Goal: Task Accomplishment & Management: Complete application form

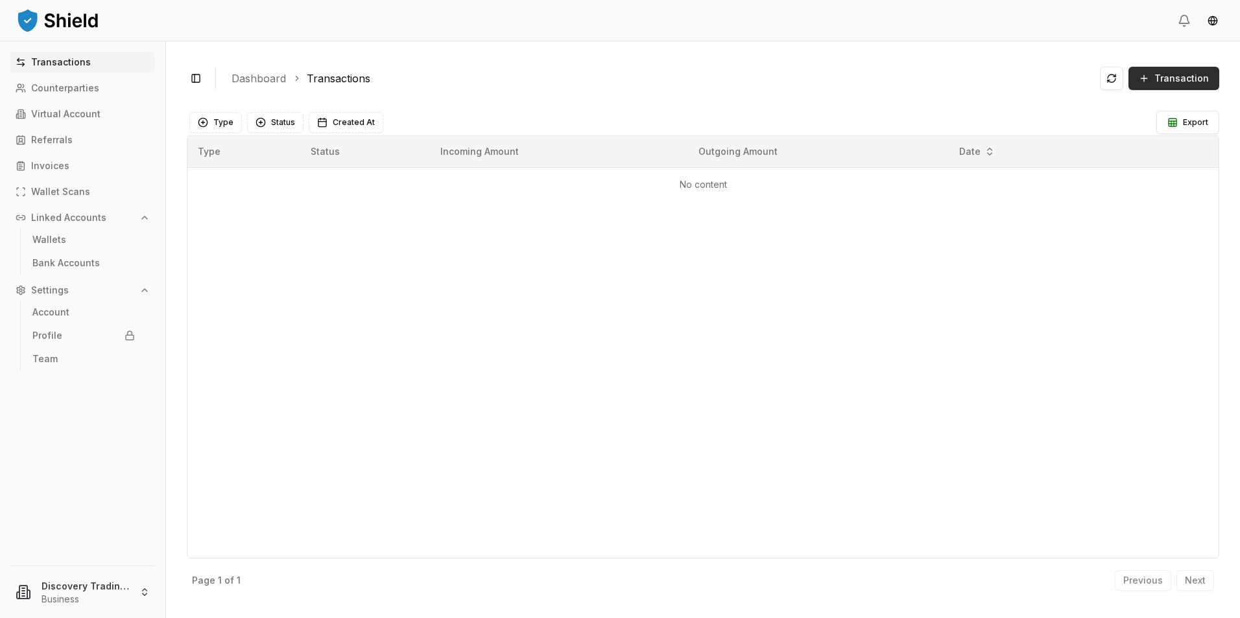
click at [1182, 78] on span "Transaction" at bounding box center [1181, 78] width 54 height 13
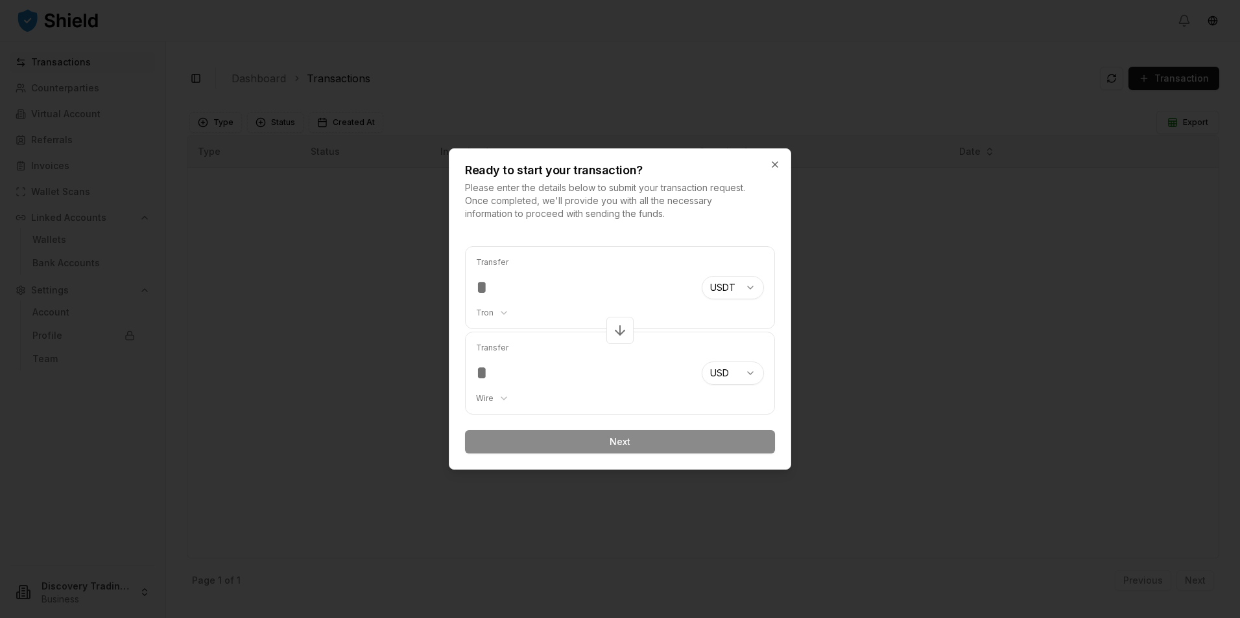
click at [764, 168] on div "Ready to start your transaction? Please enter the details below to submit your …" at bounding box center [619, 184] width 341 height 71
click at [775, 163] on icon "button" at bounding box center [775, 164] width 10 height 10
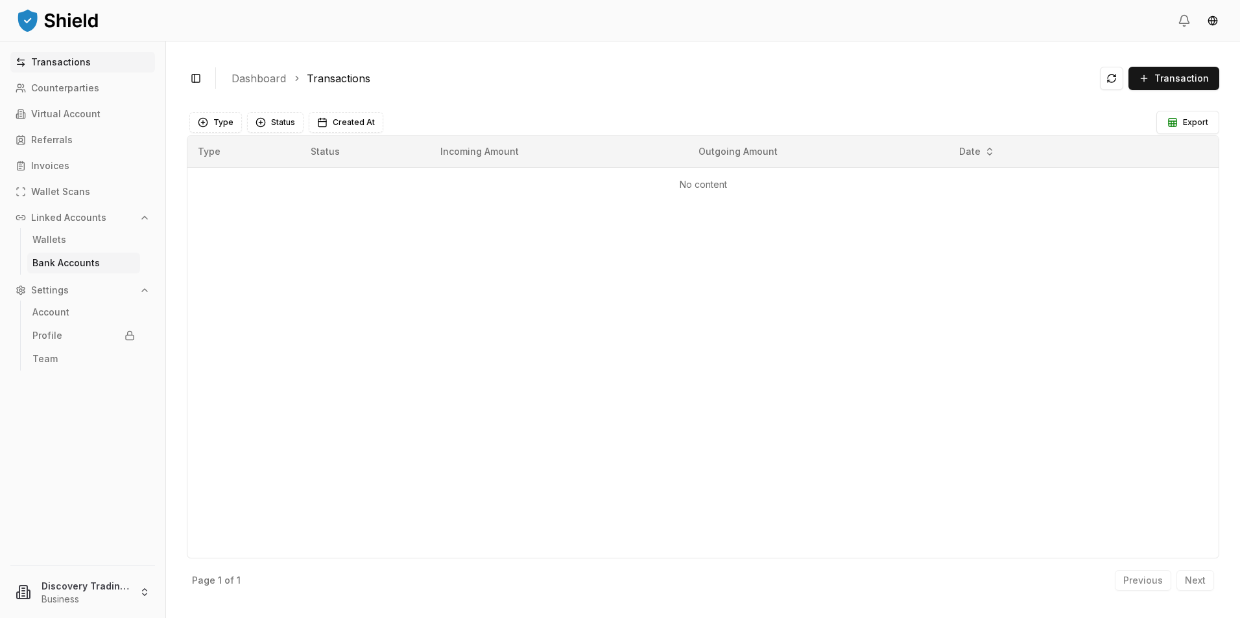
click at [47, 259] on p "Bank Accounts" at bounding box center [65, 263] width 67 height 9
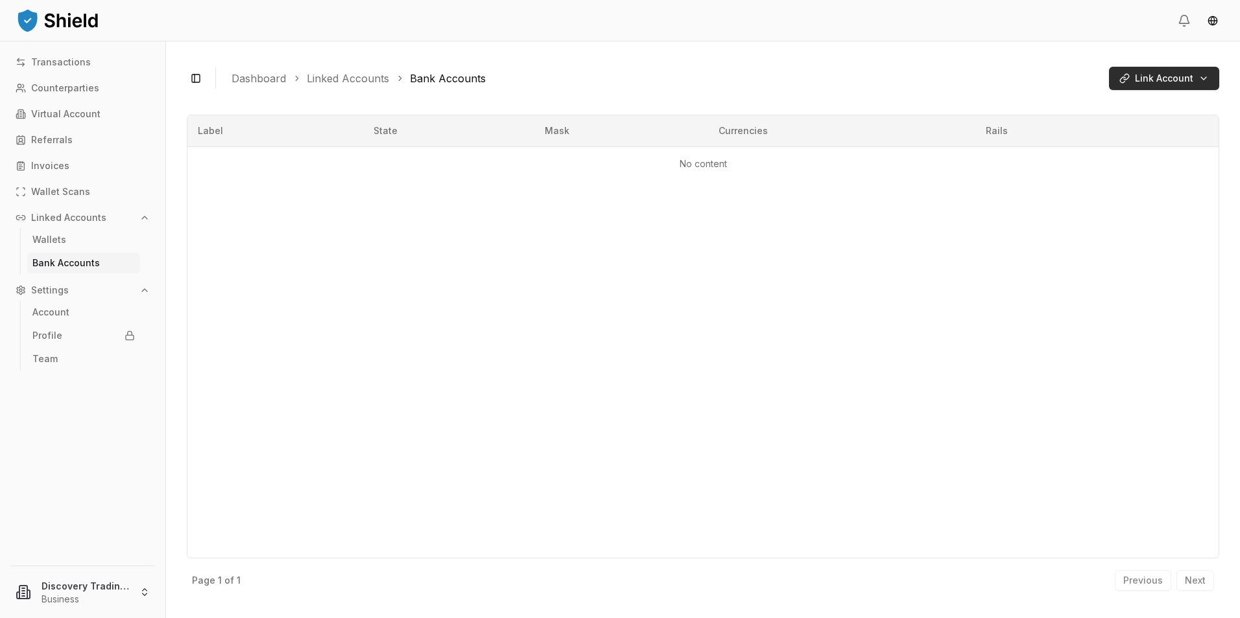
click at [1153, 71] on html "Transactions Counterparties Virtual Account Referrals Invoices Wallet Scans Lin…" at bounding box center [620, 309] width 1240 height 618
click at [1107, 153] on span "Manual Input" at bounding box center [1102, 149] width 83 height 13
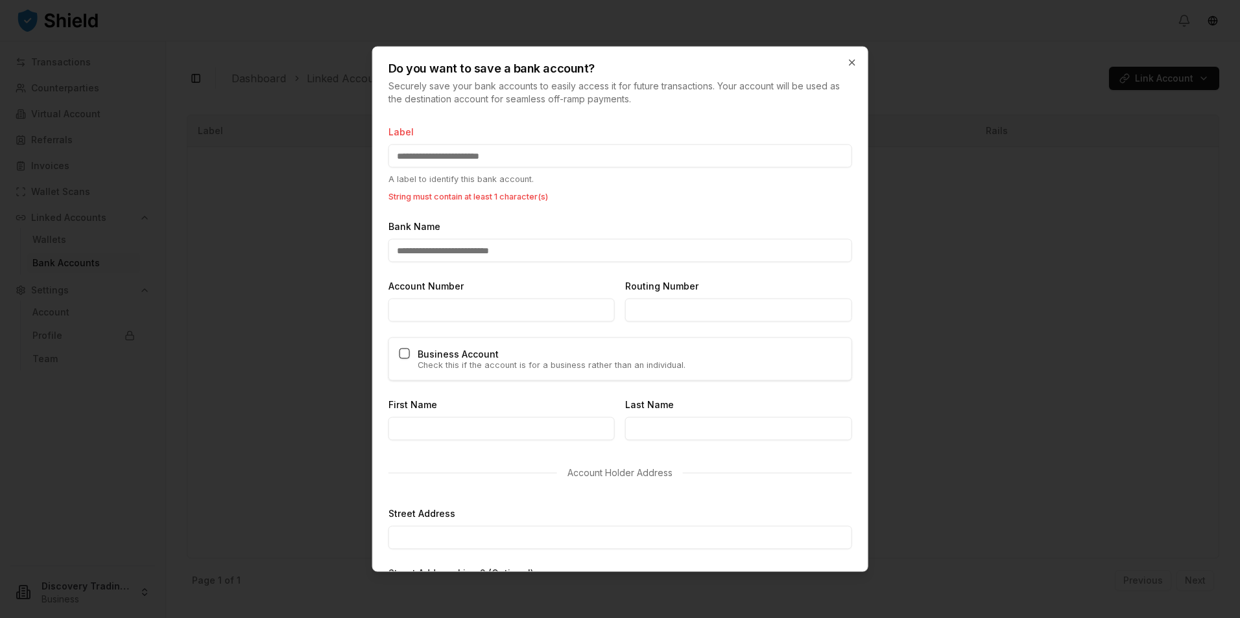
click at [505, 145] on input "Label" at bounding box center [620, 156] width 464 height 23
click at [488, 169] on div "Label A label to identify this bank account. String must contain at least 1 cha…" at bounding box center [620, 163] width 464 height 79
click at [496, 159] on input "Label" at bounding box center [620, 156] width 464 height 23
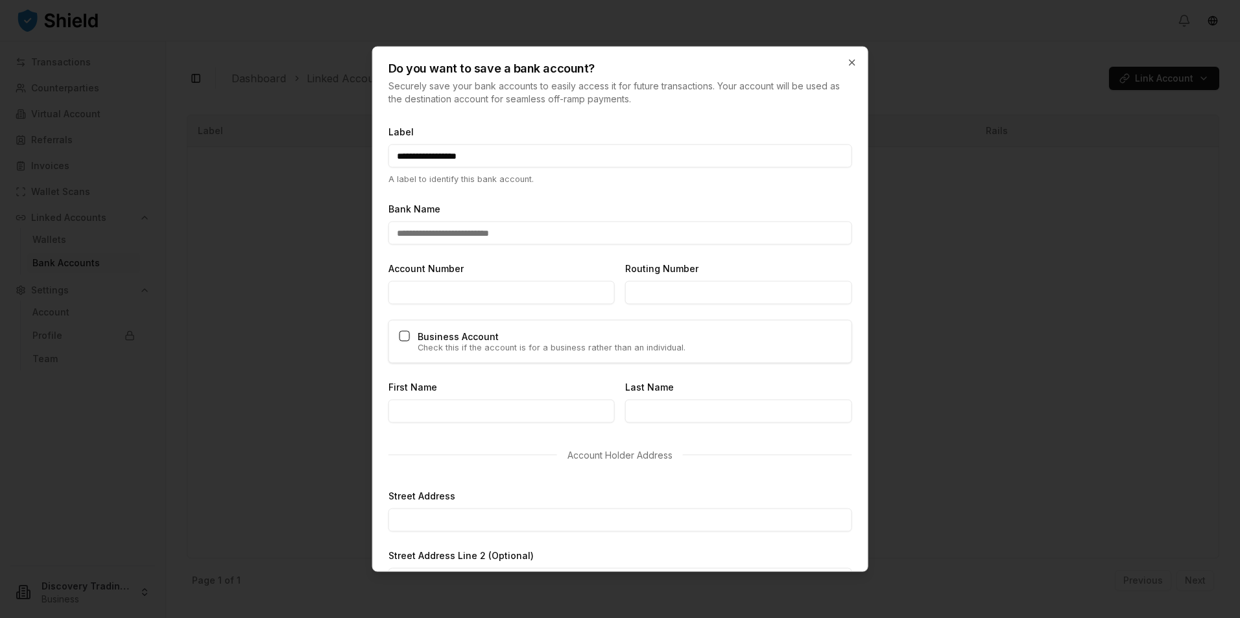
type input "**********"
type input "*********"
click at [405, 338] on button "Business Account" at bounding box center [404, 336] width 10 height 10
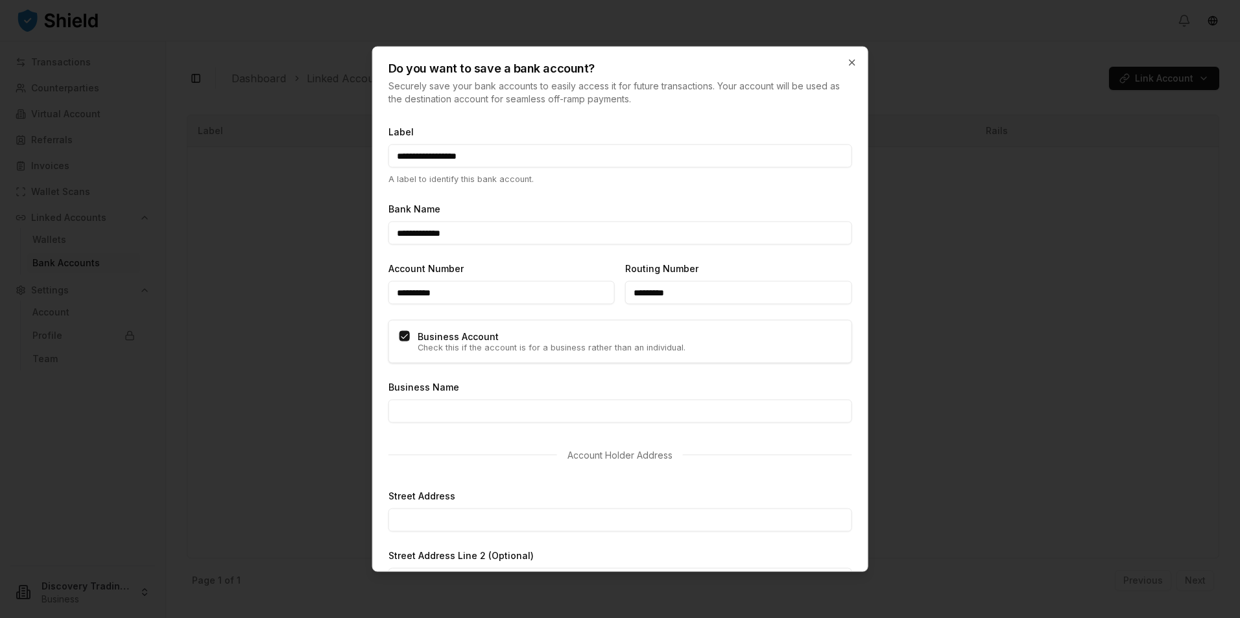
click at [429, 414] on input "Business Name" at bounding box center [620, 411] width 464 height 23
type input "**********"
click at [594, 517] on input "Street Address" at bounding box center [620, 520] width 464 height 23
type input "**********"
select select "**"
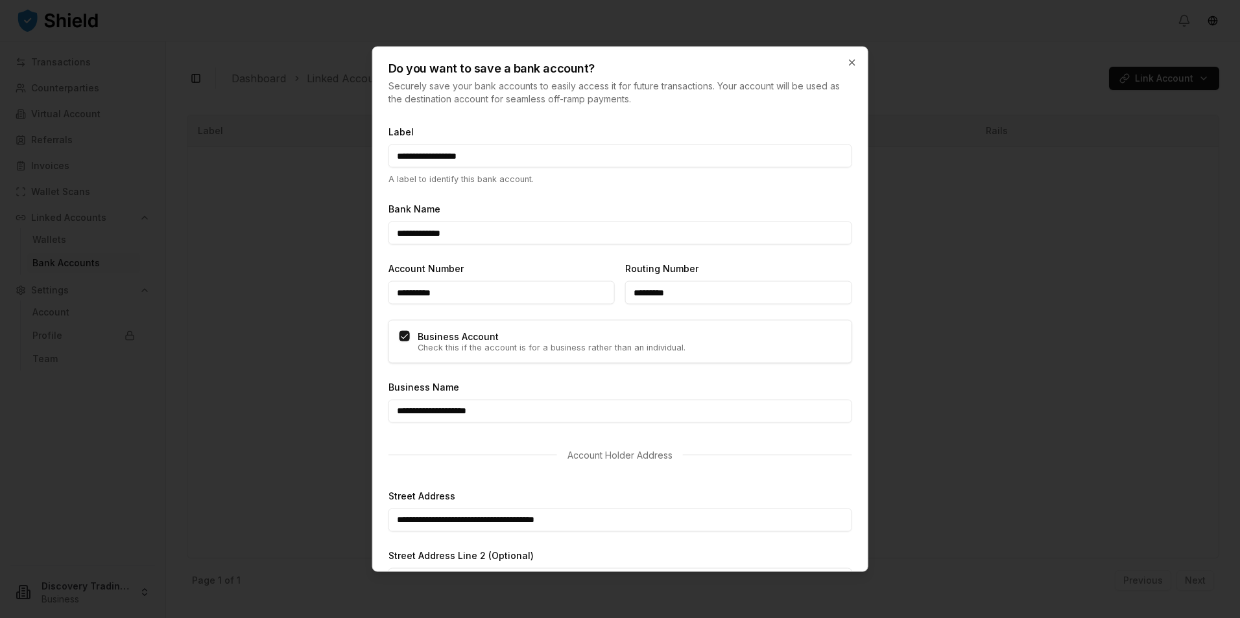
type input "********"
type input "*****"
select select "**"
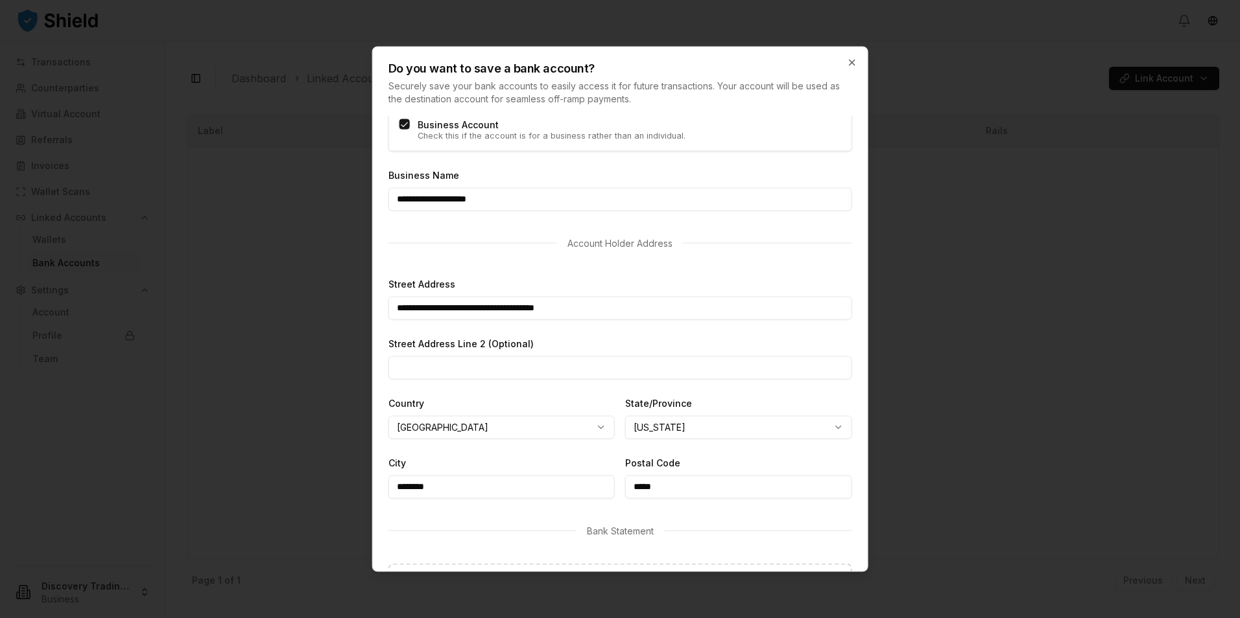
scroll to position [259, 0]
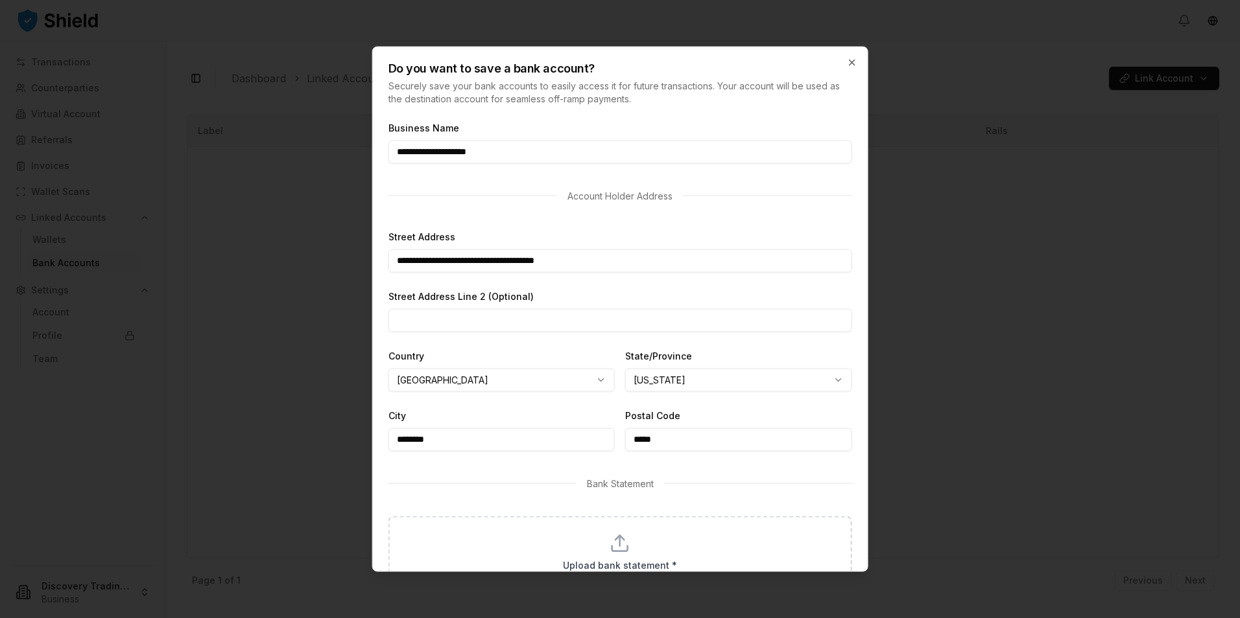
drag, startPoint x: 478, startPoint y: 260, endPoint x: 681, endPoint y: 258, distance: 202.3
click at [681, 258] on input "**********" at bounding box center [620, 261] width 464 height 23
type input "**********"
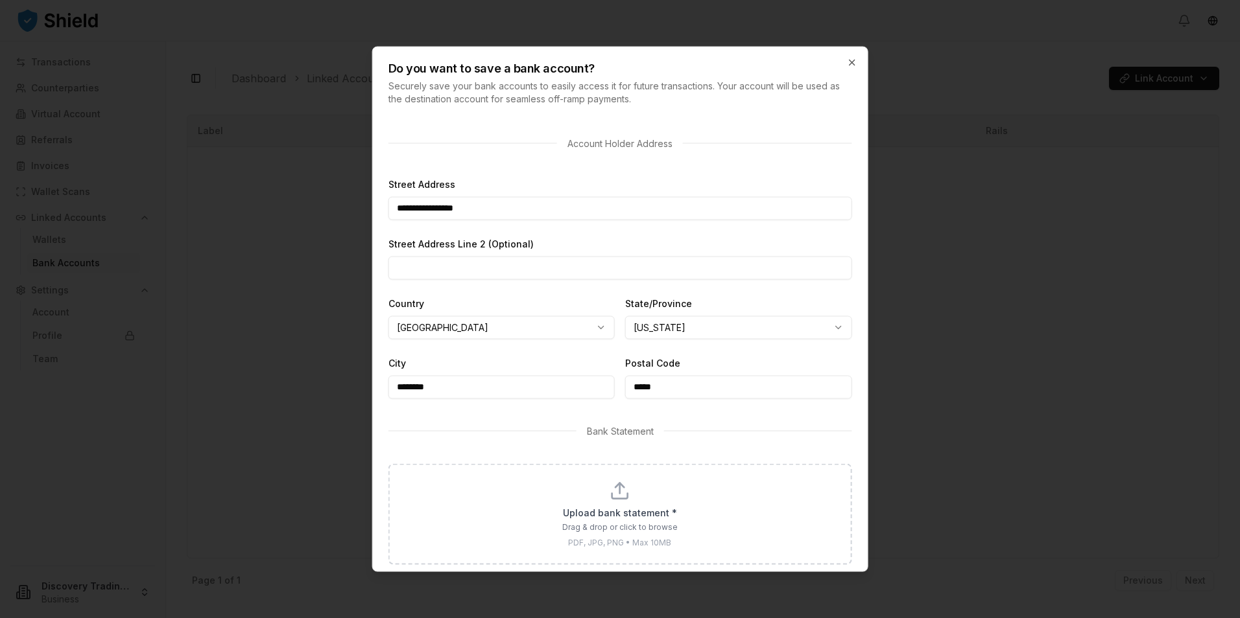
scroll to position [377, 0]
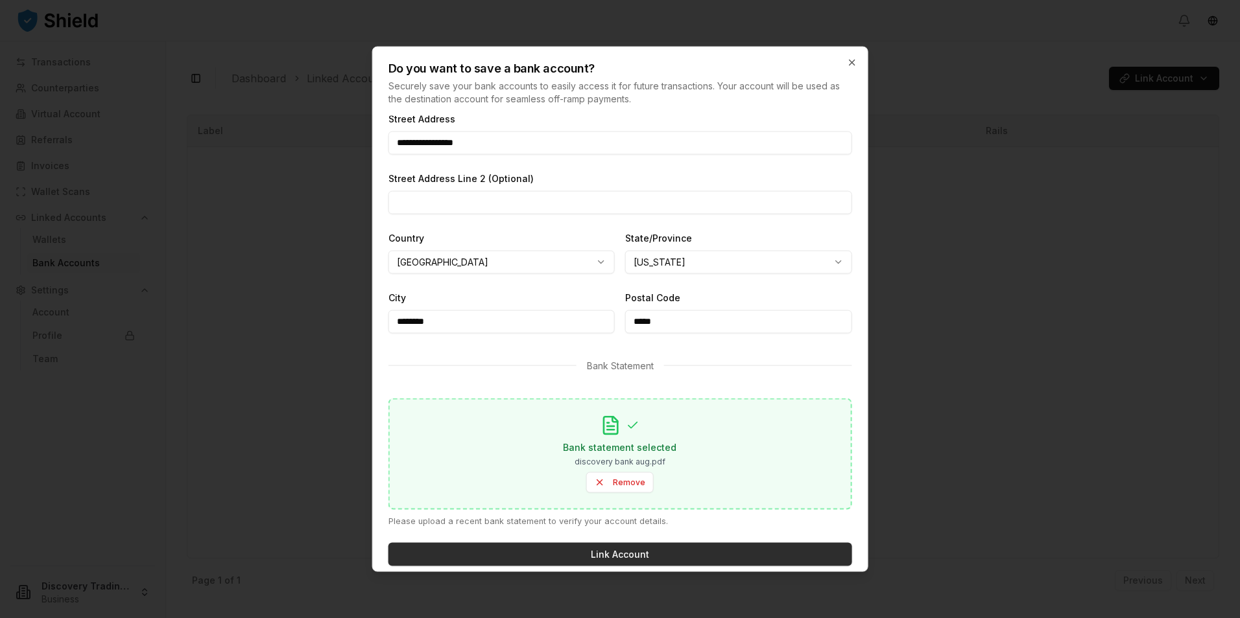
click at [611, 548] on button "Link Account" at bounding box center [620, 554] width 464 height 23
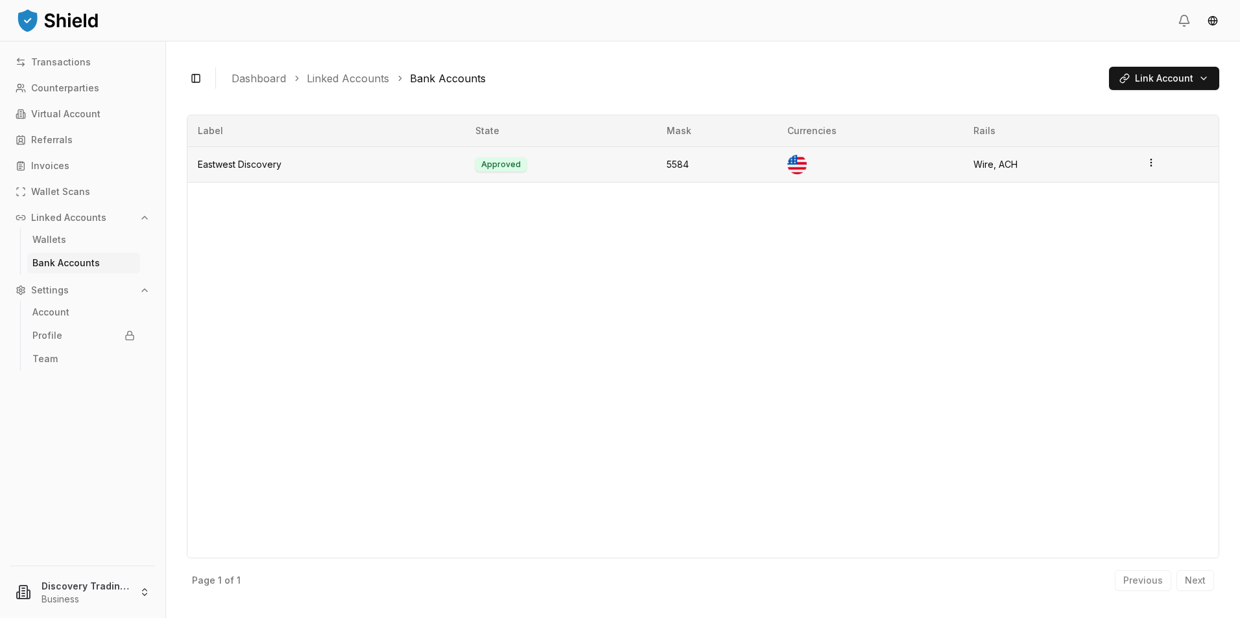
click at [1153, 160] on html "Transactions Counterparties Virtual Account Referrals Invoices Wallet Scans Lin…" at bounding box center [620, 309] width 1240 height 618
click at [1110, 123] on div "Edit" at bounding box center [1096, 133] width 78 height 21
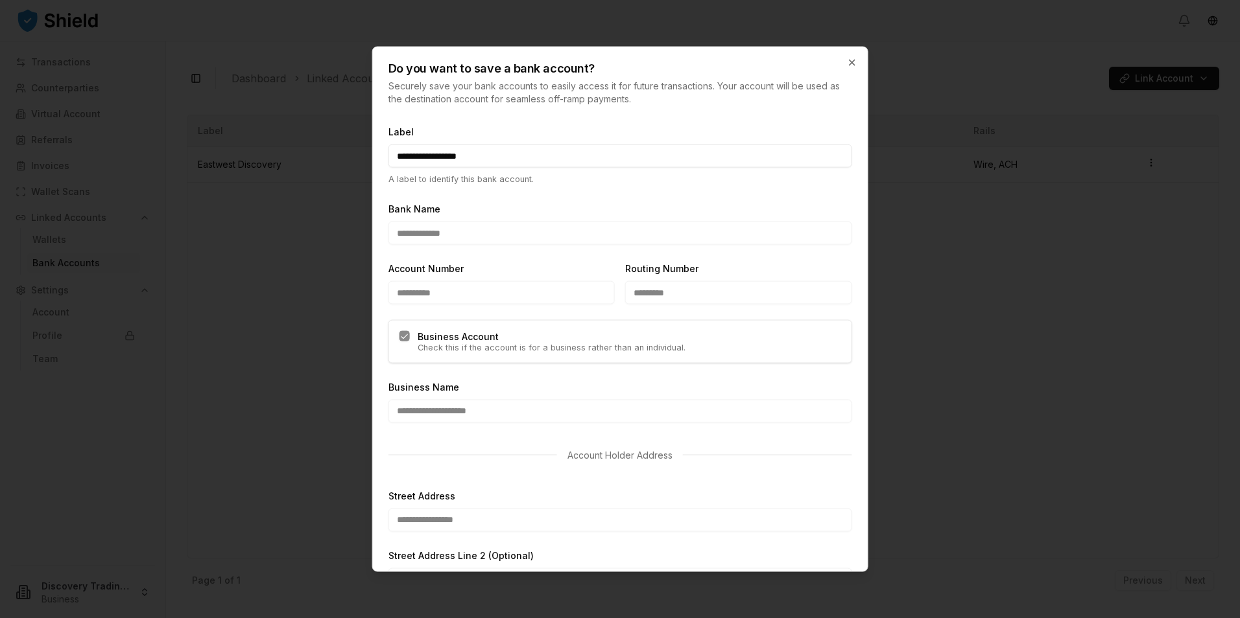
click at [865, 61] on div "Do you want to save a bank account? Securely save your bank accounts to easily …" at bounding box center [620, 76] width 495 height 58
click at [853, 61] on icon "button" at bounding box center [851, 63] width 10 height 10
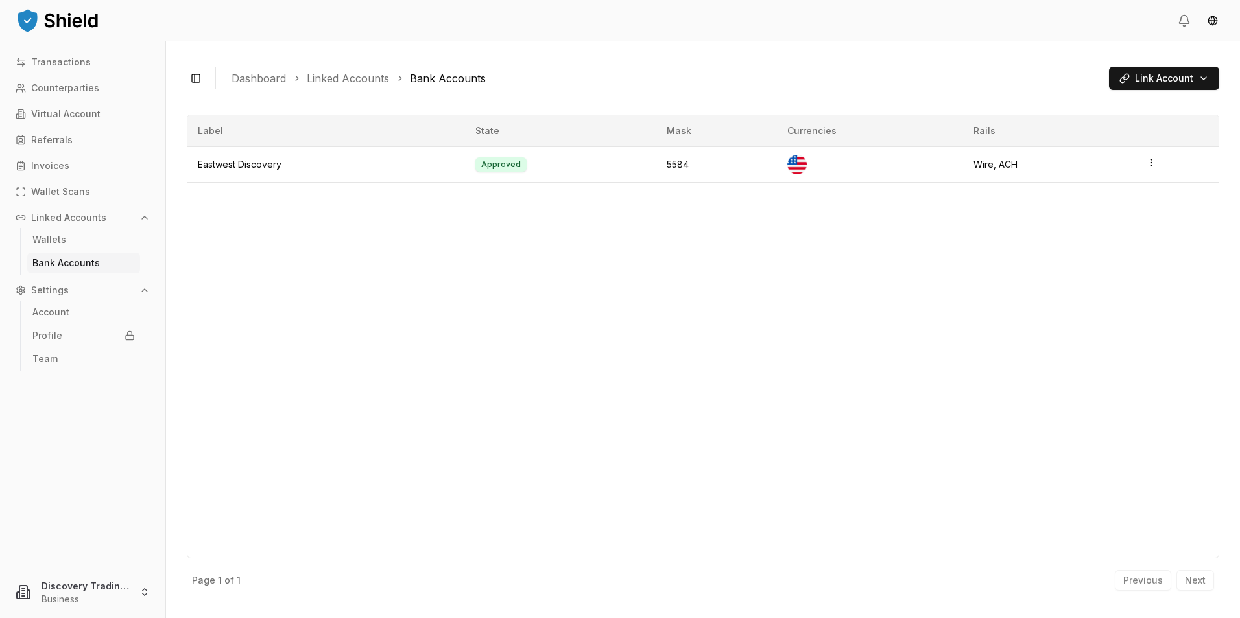
click at [824, 288] on div "Label State Mask Currencies Rails Eastwest Discovery Approved 5584 Wire, ACH" at bounding box center [703, 337] width 1032 height 444
click at [43, 311] on p "Account" at bounding box center [50, 312] width 37 height 9
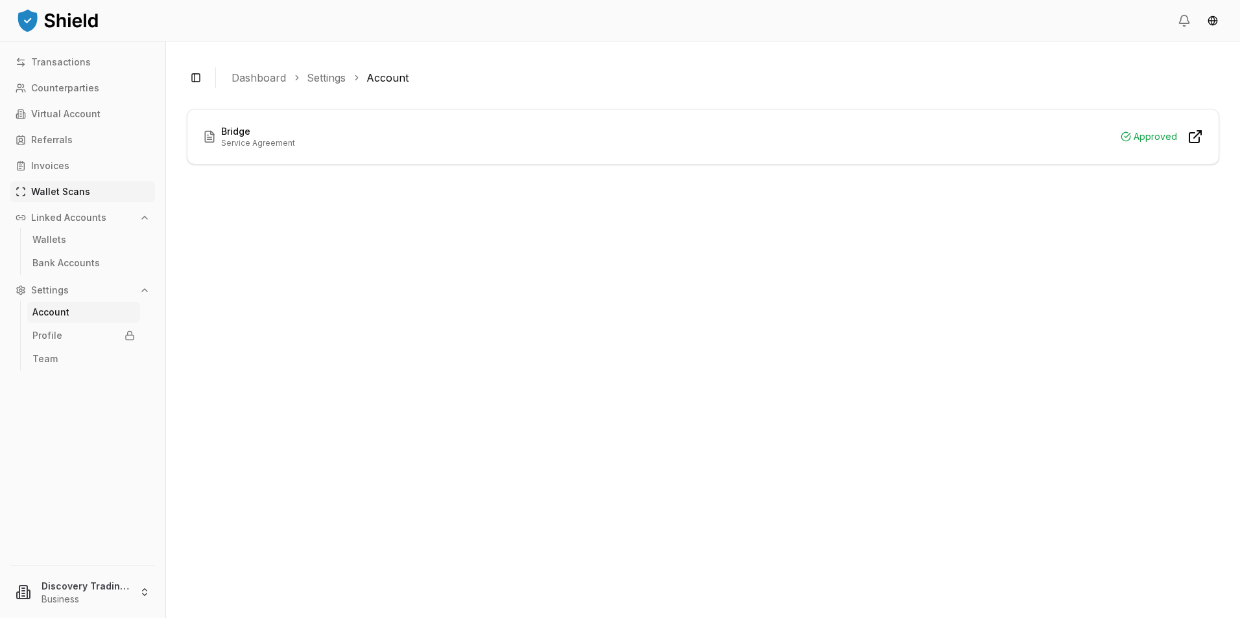
click at [45, 193] on p "Wallet Scans" at bounding box center [60, 191] width 59 height 9
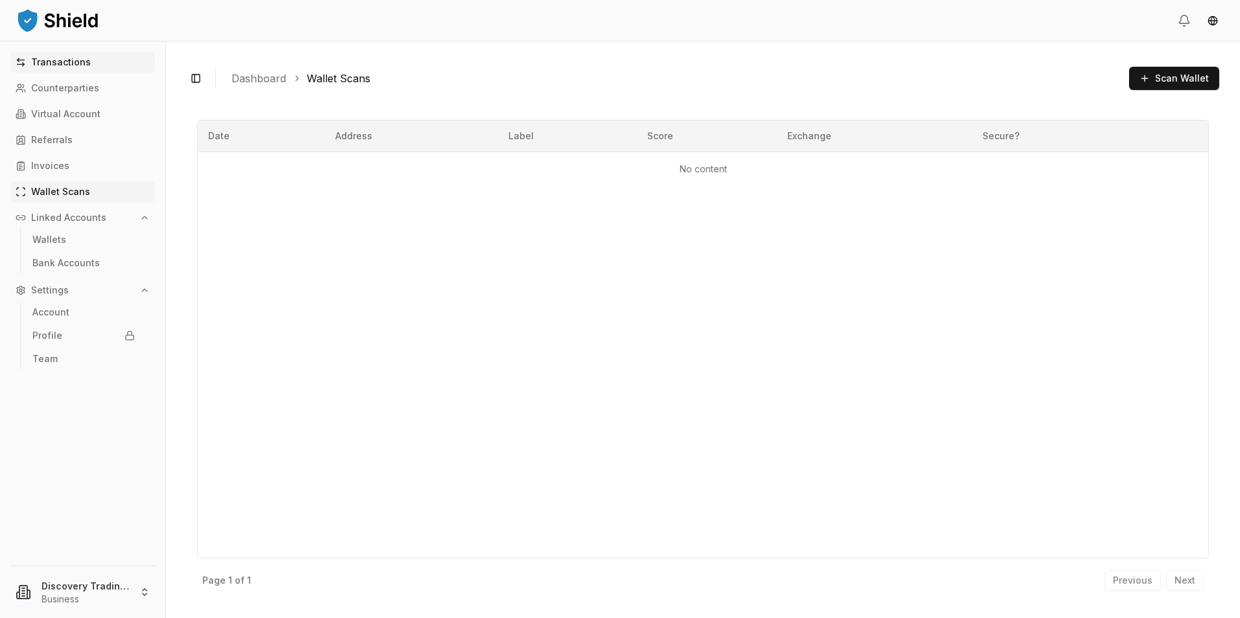
click at [70, 60] on p "Transactions" at bounding box center [61, 62] width 60 height 9
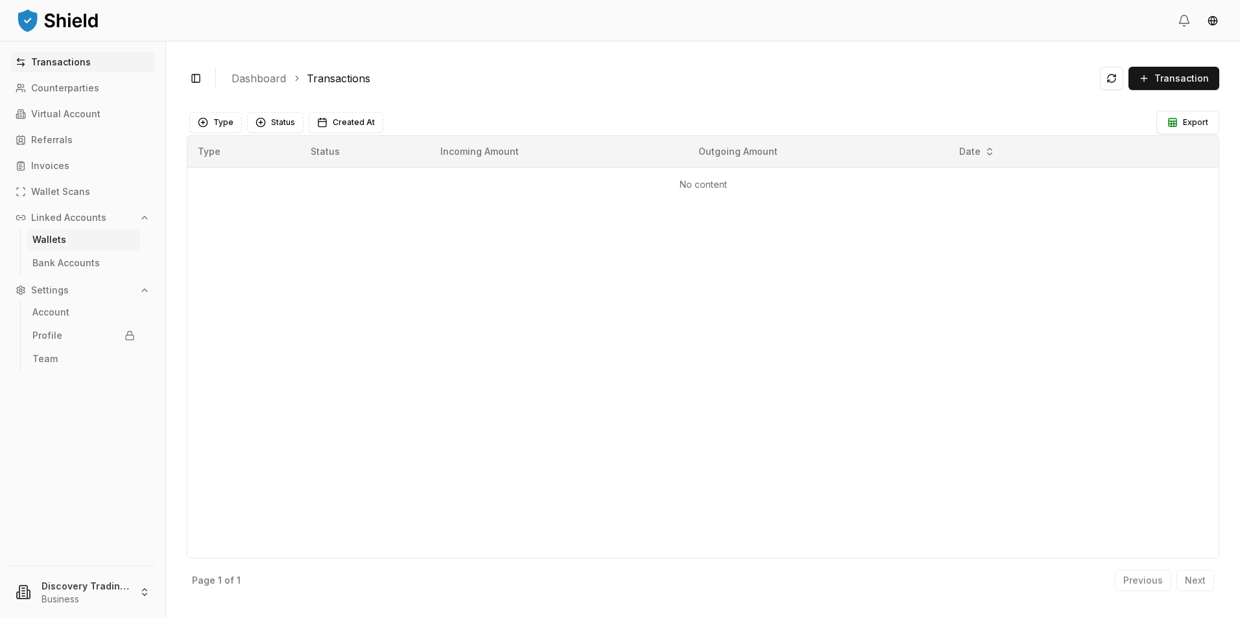
click at [34, 235] on p "Wallets" at bounding box center [49, 239] width 34 height 9
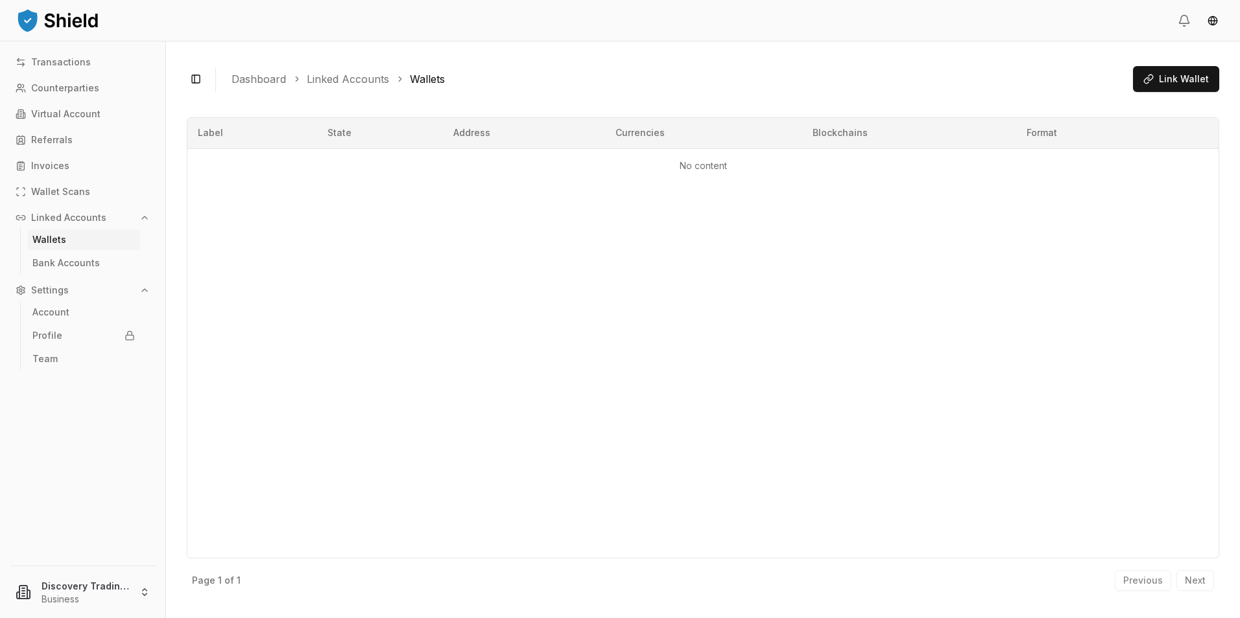
click at [34, 235] on p "Wallets" at bounding box center [49, 239] width 34 height 9
click at [1175, 82] on span "Link Wallet" at bounding box center [1184, 79] width 50 height 13
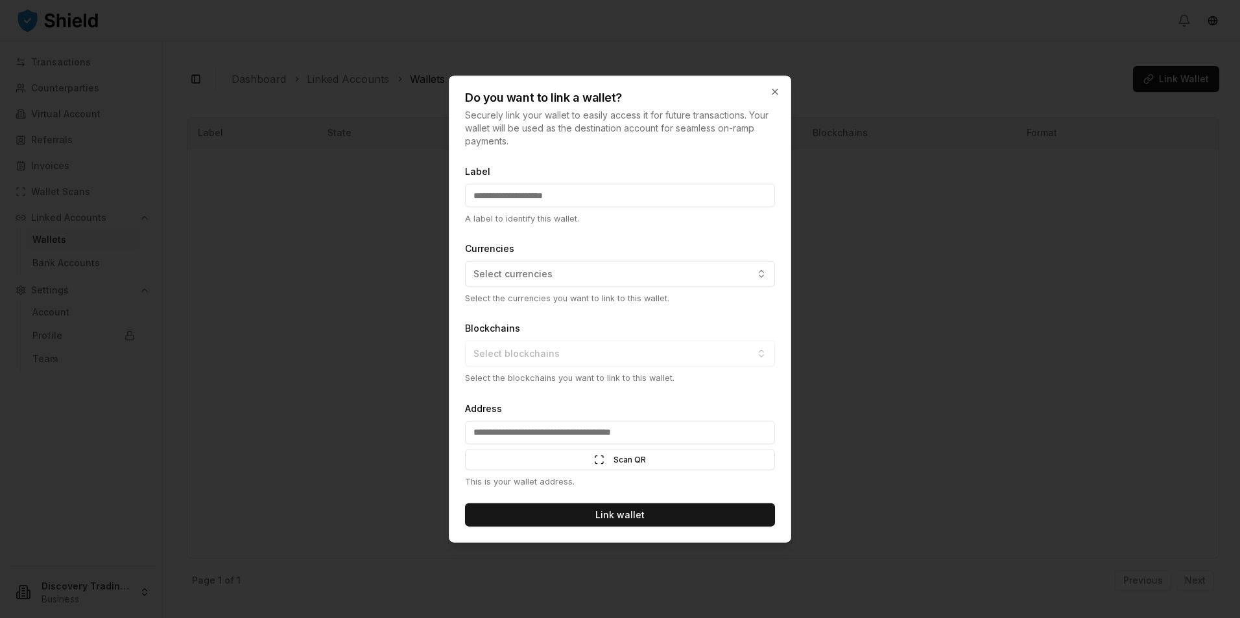
click at [685, 425] on div "Address Scan QR Scan This is your wallet address." at bounding box center [620, 444] width 310 height 88
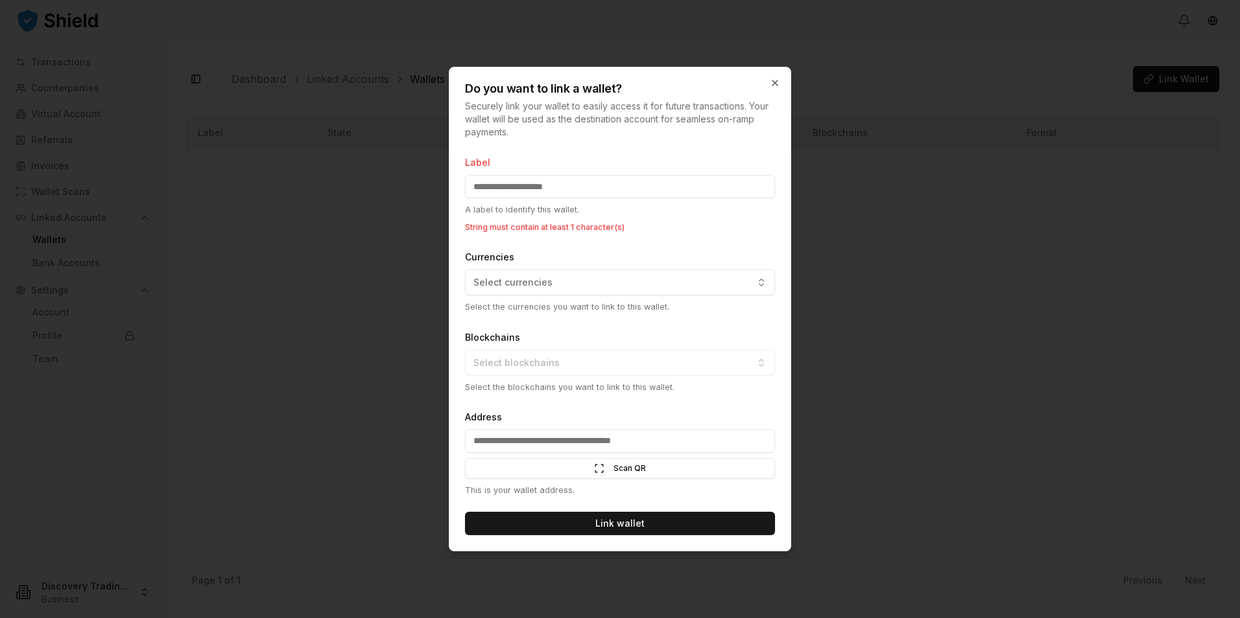
click at [678, 444] on input "Address" at bounding box center [620, 441] width 310 height 23
click at [678, 426] on div "Address Scan QR Scan This is your wallet address." at bounding box center [620, 453] width 310 height 88
click at [648, 278] on button "Select currencies" at bounding box center [620, 283] width 310 height 26
click at [648, 278] on div at bounding box center [620, 309] width 1240 height 618
click at [782, 82] on div "Do you want to link a wallet? Securely link your wallet to easily access it for…" at bounding box center [619, 102] width 341 height 71
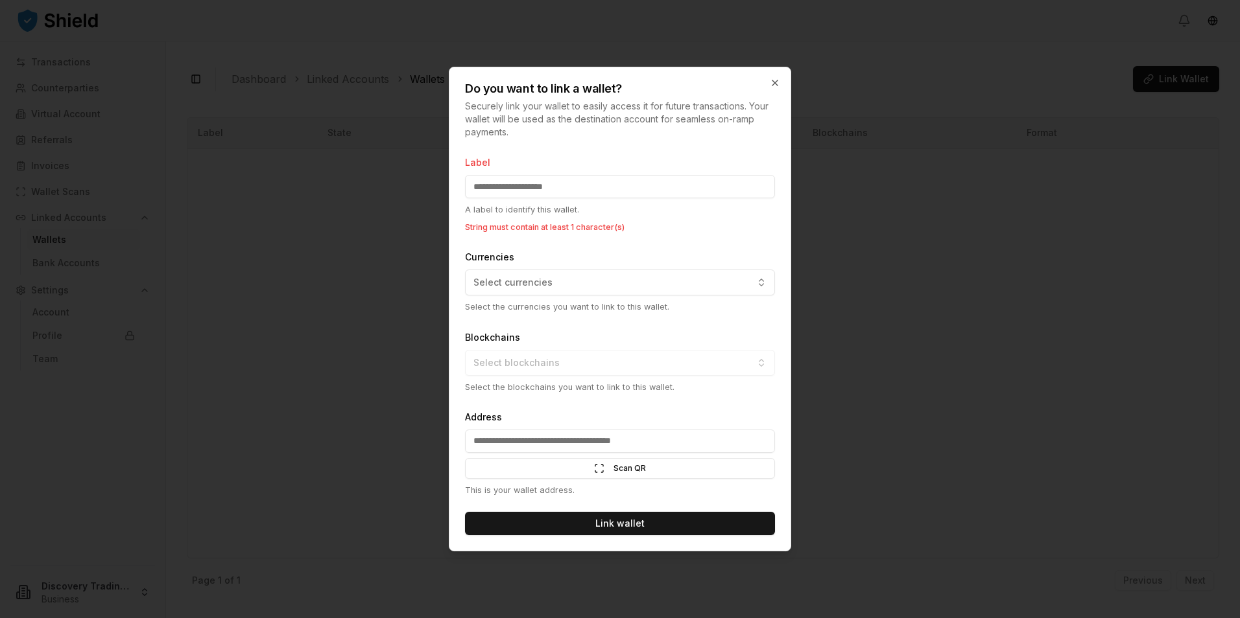
click at [782, 82] on div "Do you want to link a wallet? Securely link your wallet to easily access it for…" at bounding box center [619, 102] width 341 height 71
click at [771, 87] on icon "button" at bounding box center [775, 83] width 10 height 10
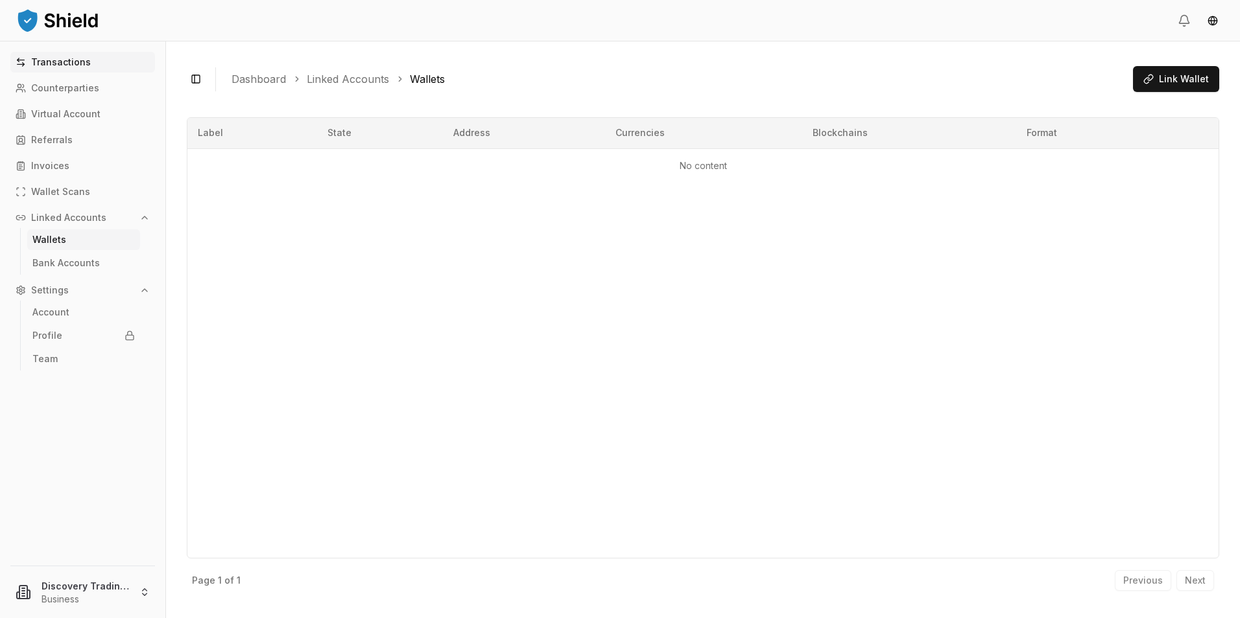
click at [69, 67] on link "Transactions" at bounding box center [82, 62] width 145 height 21
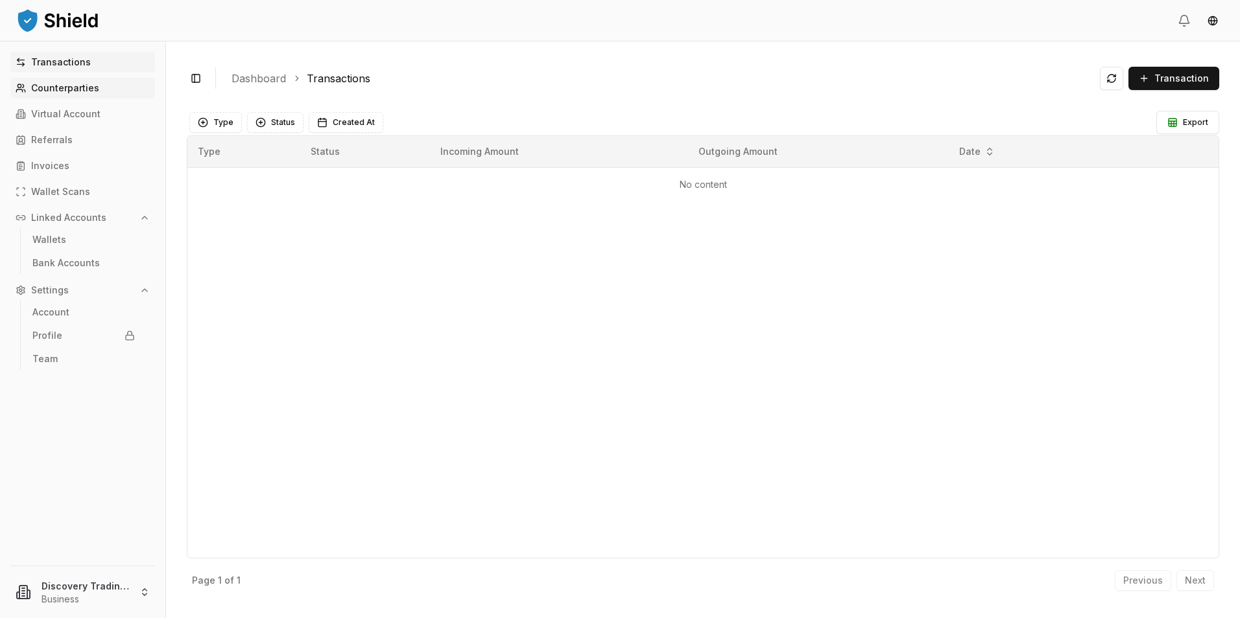
click at [68, 86] on p "Counterparties" at bounding box center [65, 88] width 68 height 9
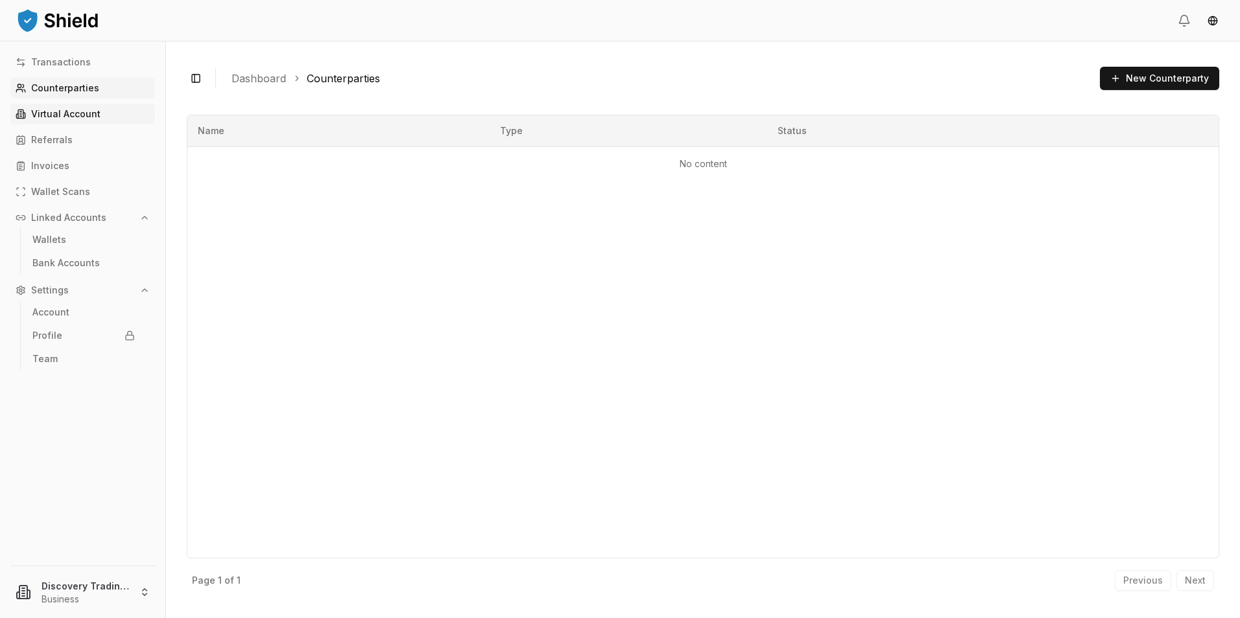
click at [68, 118] on p "Virtual Account" at bounding box center [65, 114] width 69 height 9
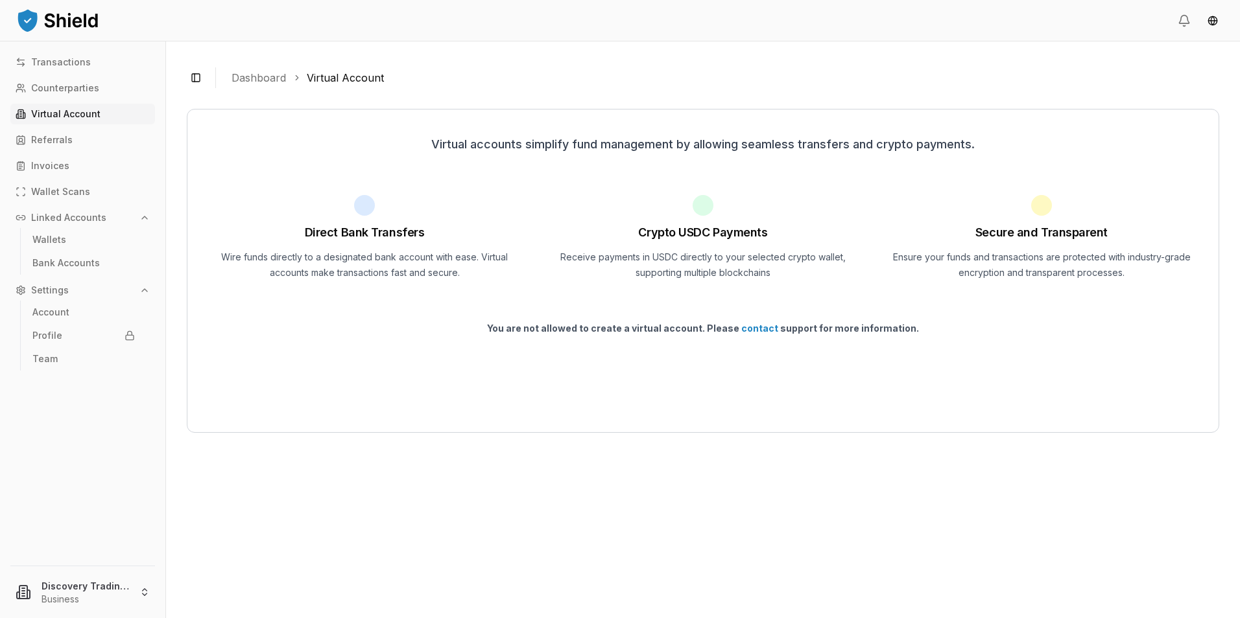
click at [336, 235] on h1 "Direct Bank Transfers" at bounding box center [365, 233] width 120 height 18
click at [706, 213] on div at bounding box center [702, 205] width 21 height 21
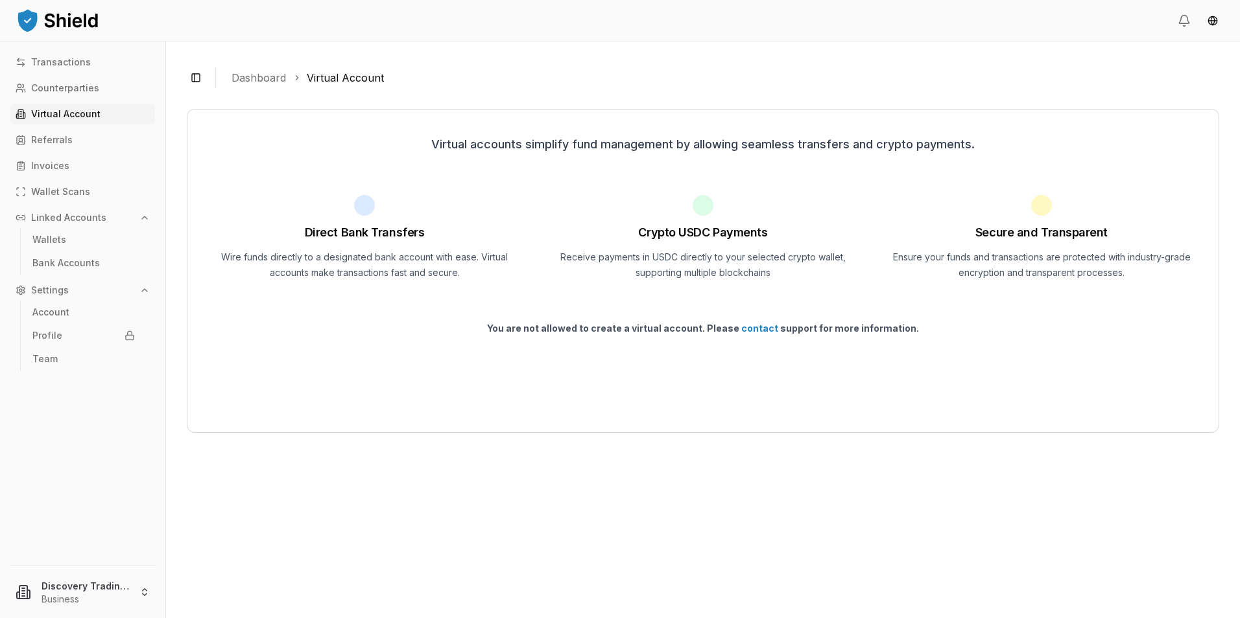
click at [695, 216] on div "Crypto USDC Payments Receive payments in USDC directly to your selected crypto …" at bounding box center [702, 238] width 323 height 86
click at [41, 133] on link "Referrals" at bounding box center [82, 140] width 145 height 21
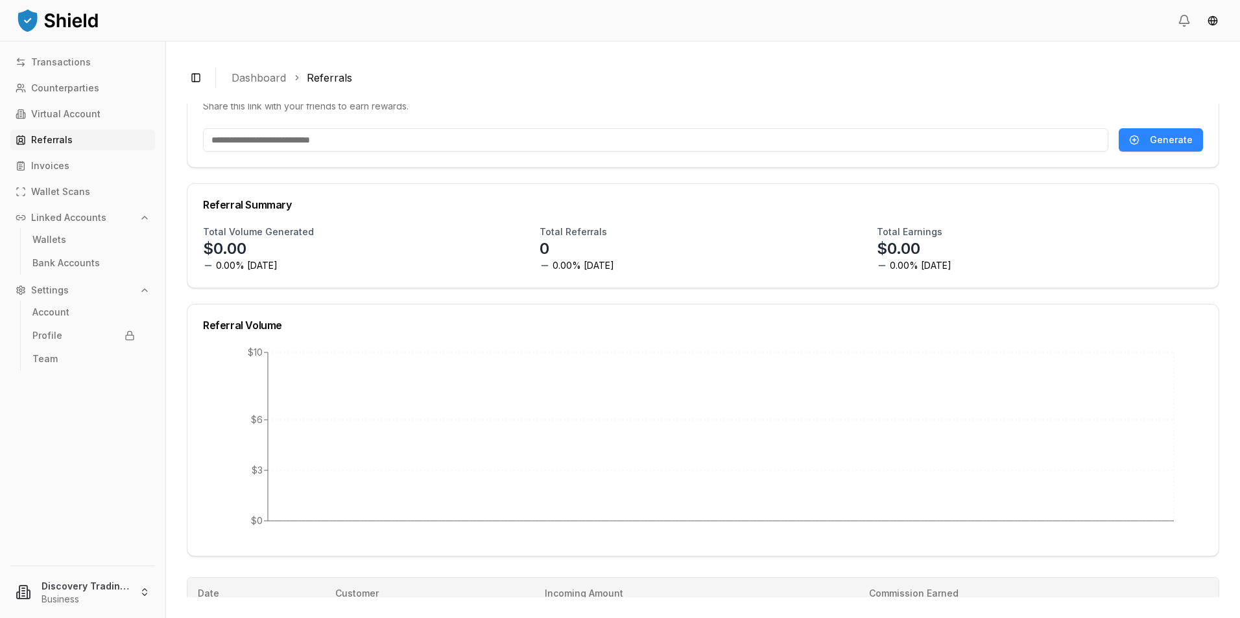
scroll to position [60, 0]
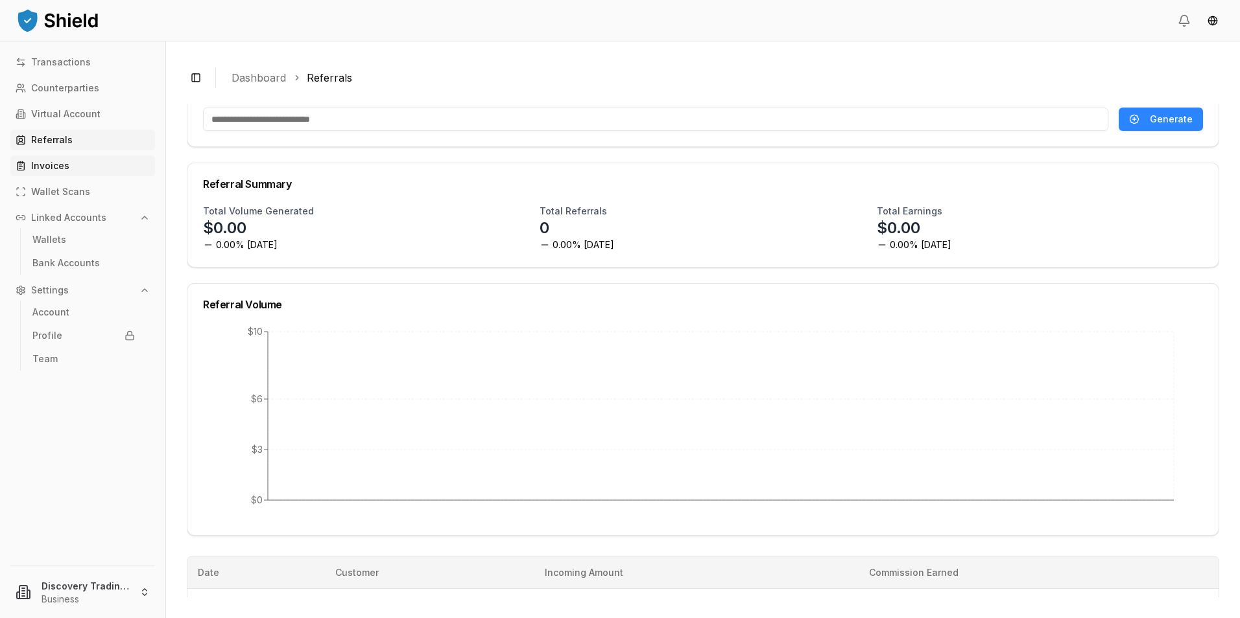
click at [53, 161] on p "Invoices" at bounding box center [50, 165] width 38 height 9
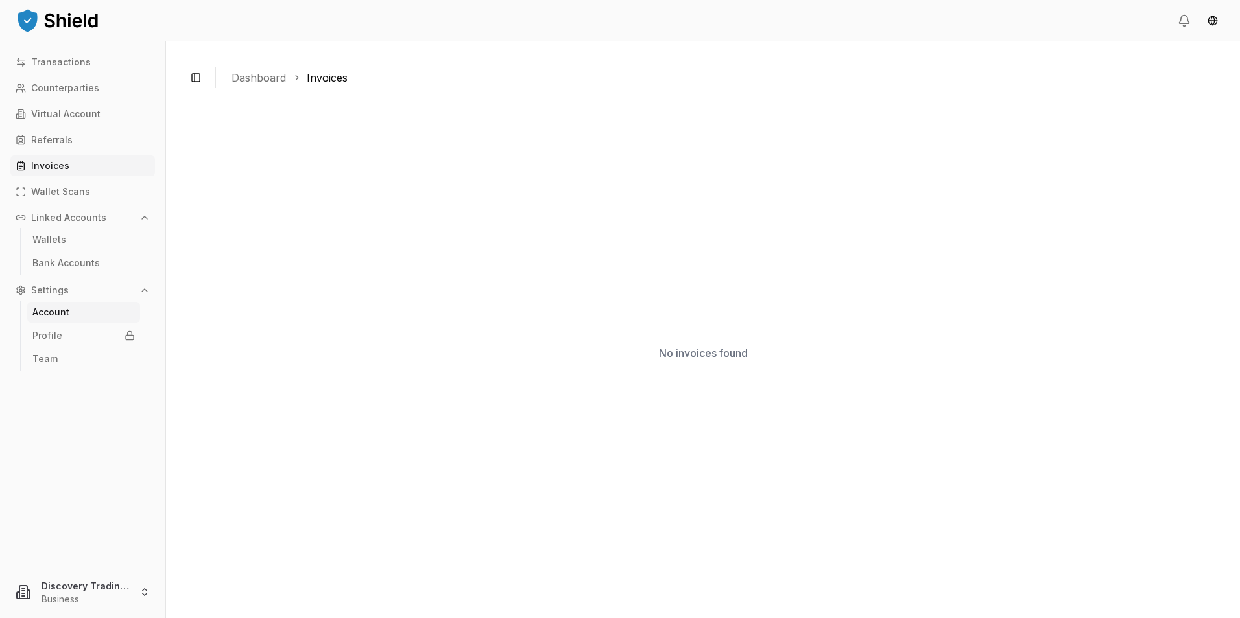
click at [49, 313] on p "Account" at bounding box center [50, 312] width 37 height 9
click at [58, 187] on p "Wallet Scans" at bounding box center [60, 191] width 59 height 9
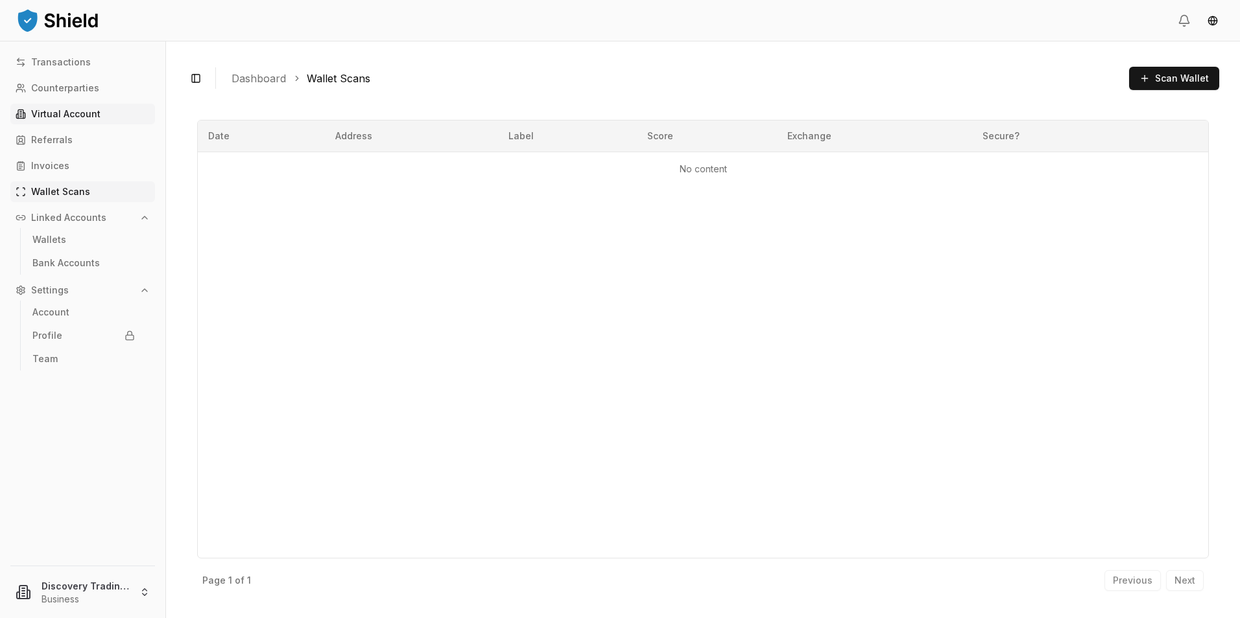
click at [60, 119] on link "Virtual Account" at bounding box center [82, 114] width 145 height 21
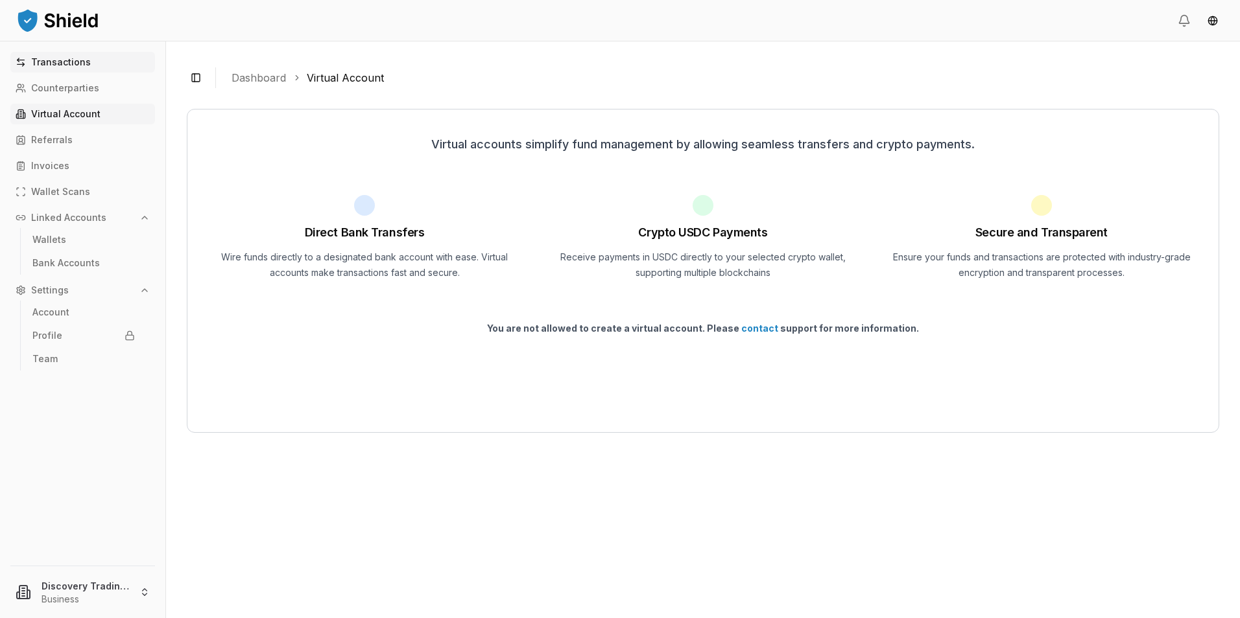
click at [62, 72] on link "Transactions" at bounding box center [82, 62] width 145 height 21
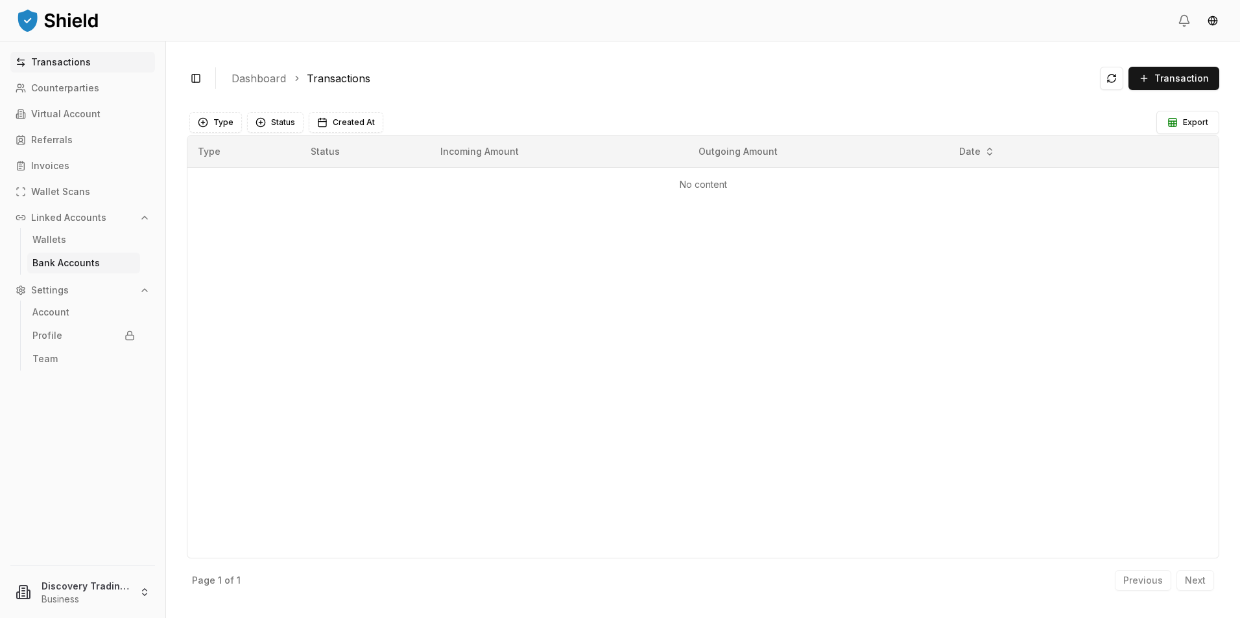
click at [71, 259] on p "Bank Accounts" at bounding box center [65, 263] width 67 height 9
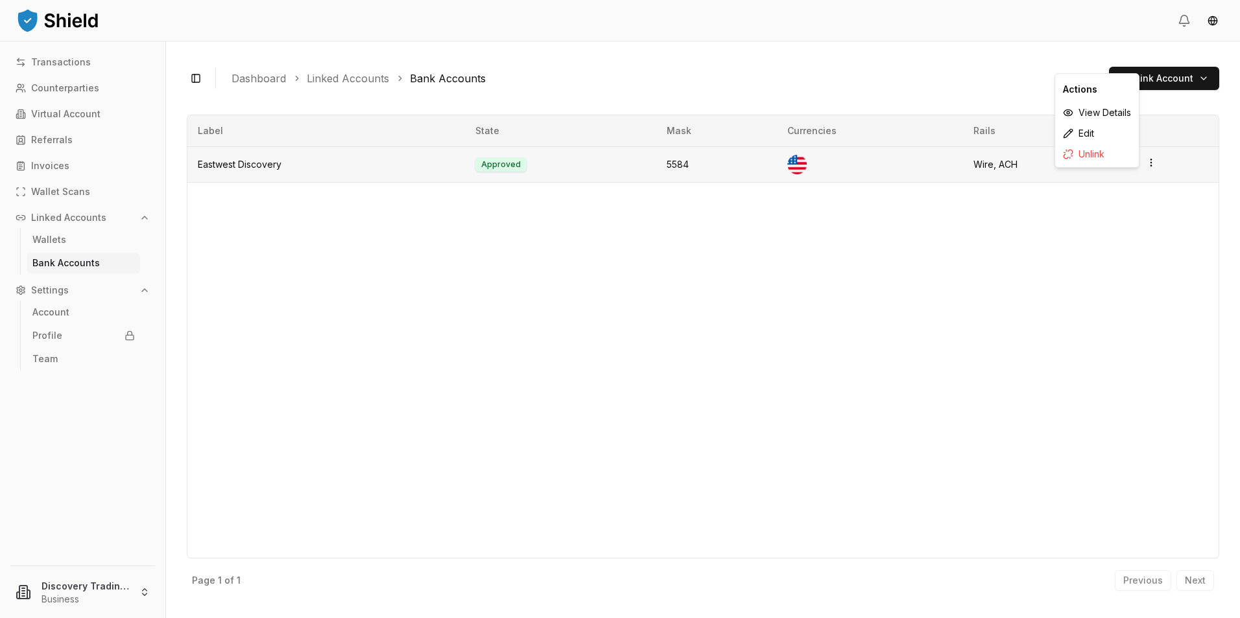
click at [1147, 168] on html "Transactions Counterparties Virtual Account Referrals Invoices Wallet Scans Lin…" at bounding box center [620, 309] width 1240 height 618
click at [1099, 237] on div "Label State Mask Currencies Rails Eastwest Discovery Approved 5584 Wire, ACH" at bounding box center [703, 337] width 1032 height 444
click at [69, 241] on link "Wallets" at bounding box center [83, 239] width 113 height 21
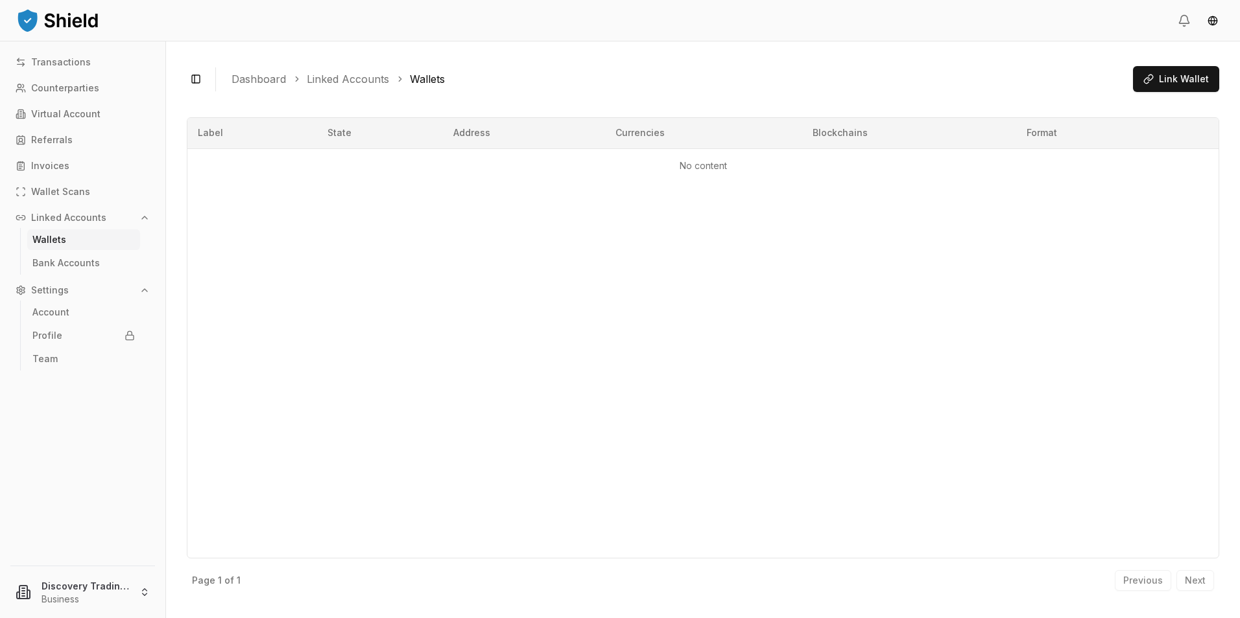
click at [55, 21] on img at bounding box center [58, 20] width 84 height 26
click at [24, 23] on img at bounding box center [58, 20] width 84 height 26
click at [1217, 6] on header at bounding box center [620, 20] width 1240 height 41
click at [1216, 10] on html "Transactions Counterparties Virtual Account Referrals Invoices Wallet Scans Lin…" at bounding box center [620, 309] width 1240 height 618
click at [1213, 22] on html "Transactions Counterparties Virtual Account Referrals Invoices Wallet Scans Lin…" at bounding box center [620, 309] width 1240 height 618
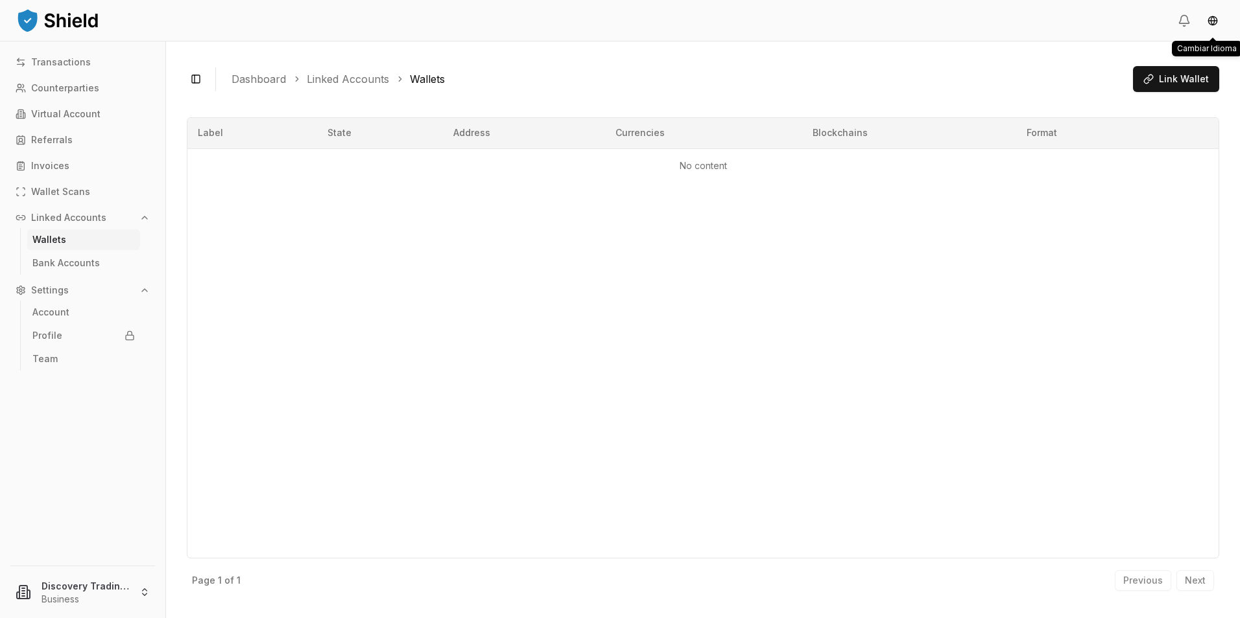
click at [1194, 30] on div at bounding box center [1200, 20] width 47 height 23
click at [1182, 21] on icon at bounding box center [1183, 20] width 13 height 13
